Goal: Transaction & Acquisition: Purchase product/service

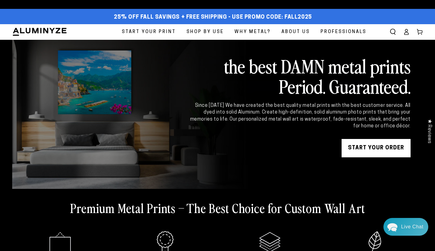
click at [162, 32] on span "Start Your Print" at bounding box center [149, 32] width 54 height 8
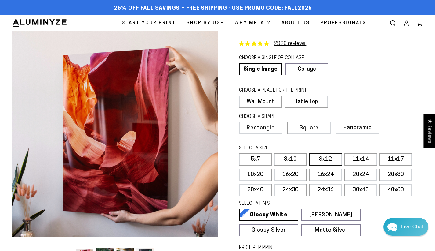
click at [322, 157] on label "8x12" at bounding box center [325, 159] width 33 height 12
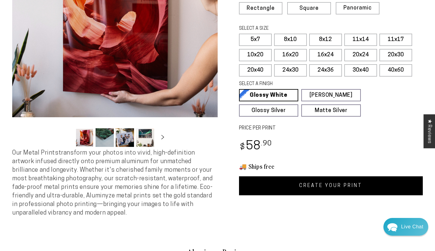
scroll to position [116, 0]
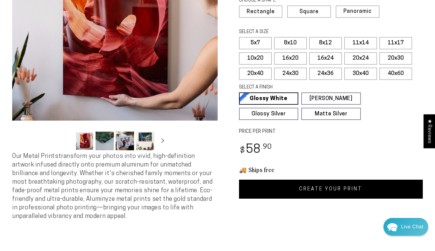
click at [317, 185] on link "CREATE YOUR PRINT" at bounding box center [331, 188] width 184 height 19
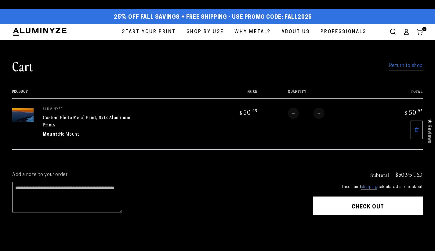
click at [322, 112] on button "Increase quantity for Custom Photo Metal Print, 8x12 Aluminum Prints" at bounding box center [319, 113] width 11 height 11
type input "*"
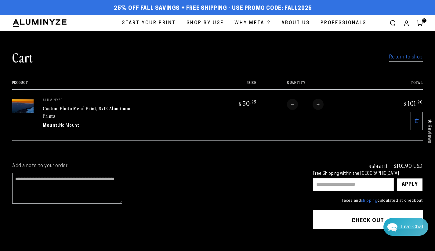
click at [407, 59] on link "Return to shop" at bounding box center [407, 57] width 34 height 9
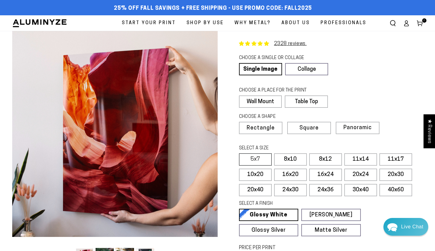
click at [262, 161] on label "5x7" at bounding box center [255, 159] width 33 height 12
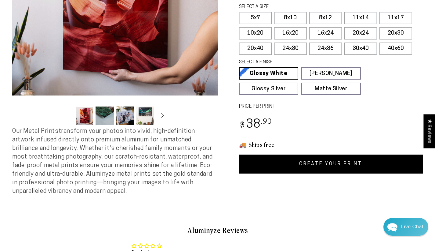
scroll to position [138, 0]
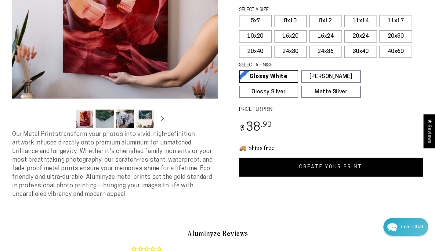
click at [345, 163] on link "CREATE YOUR PRINT" at bounding box center [331, 166] width 184 height 19
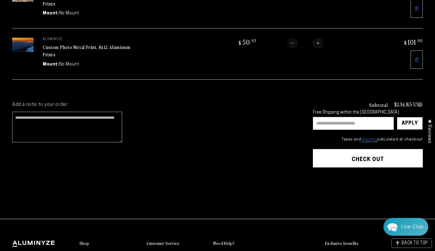
scroll to position [113, 0]
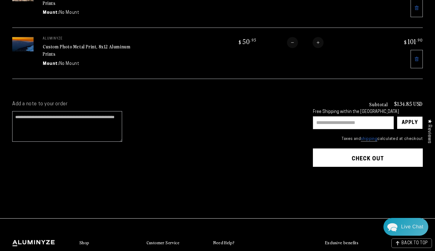
click at [378, 156] on button "Check out" at bounding box center [368, 157] width 110 height 18
